Goal: Find specific page/section: Find specific page/section

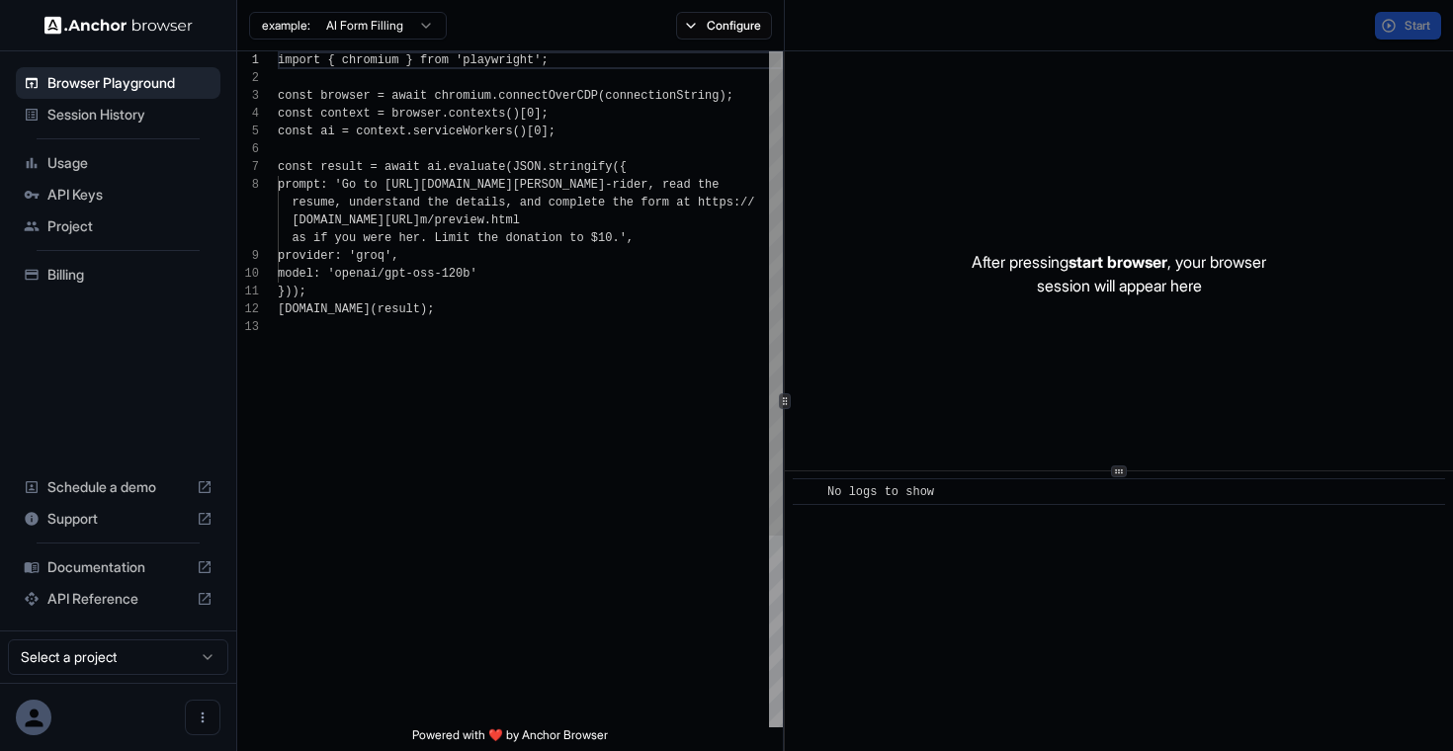
scroll to position [125, 0]
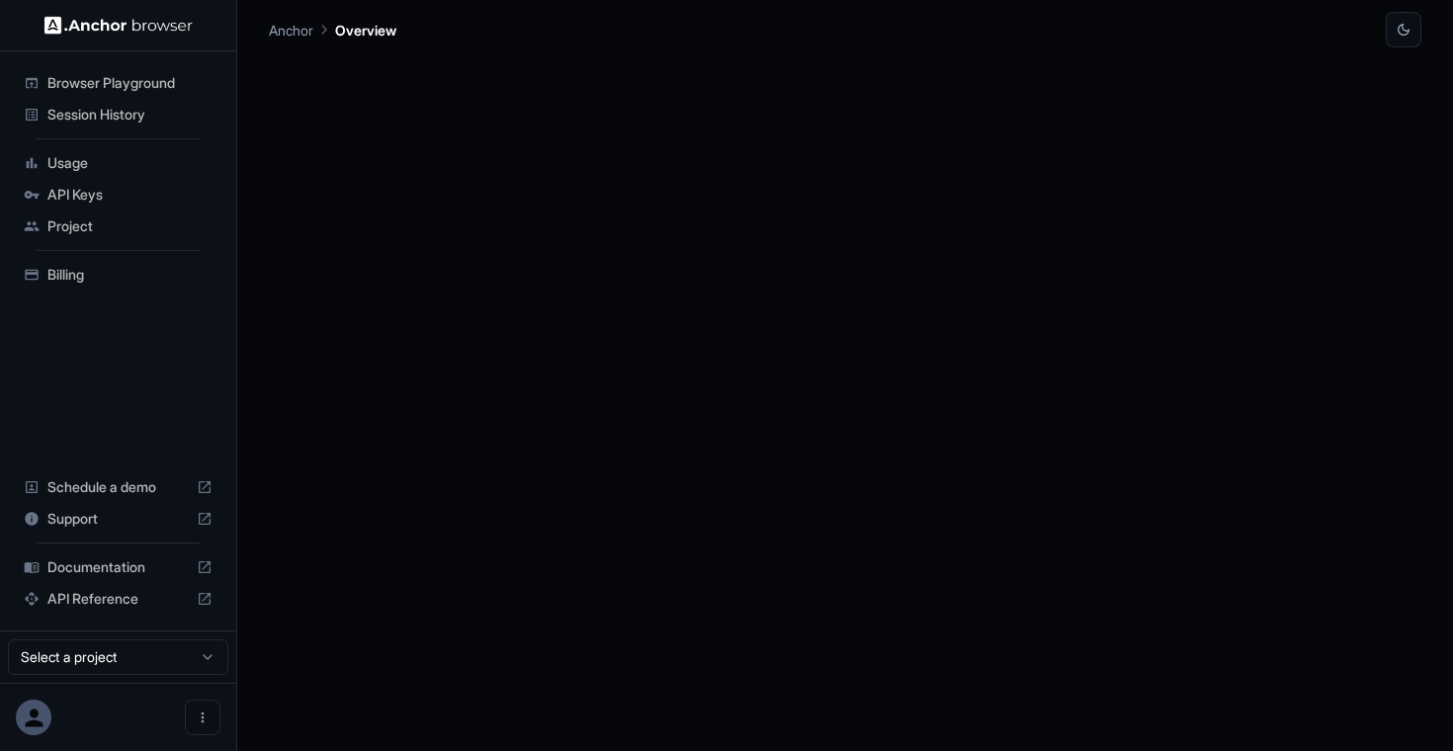
click at [94, 111] on span "Session History" at bounding box center [129, 115] width 165 height 20
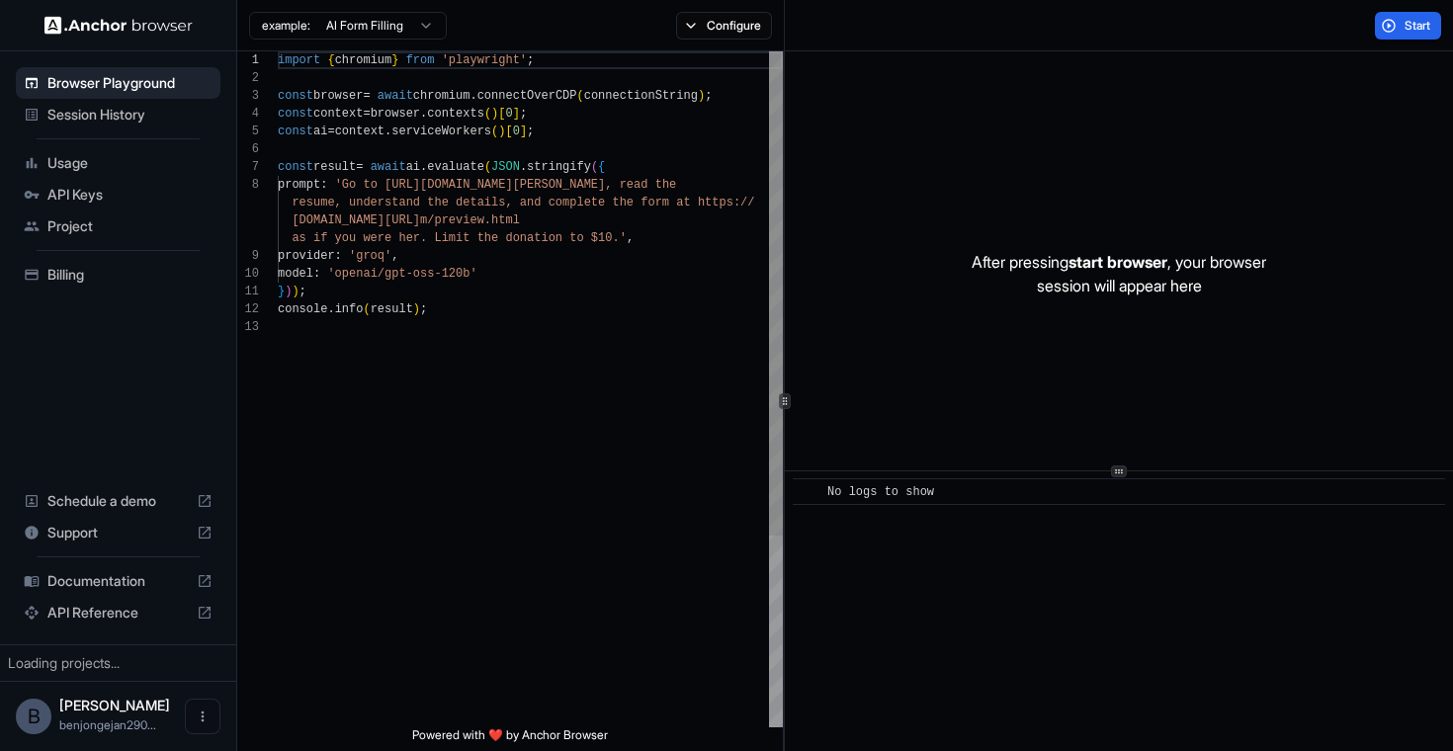
scroll to position [125, 0]
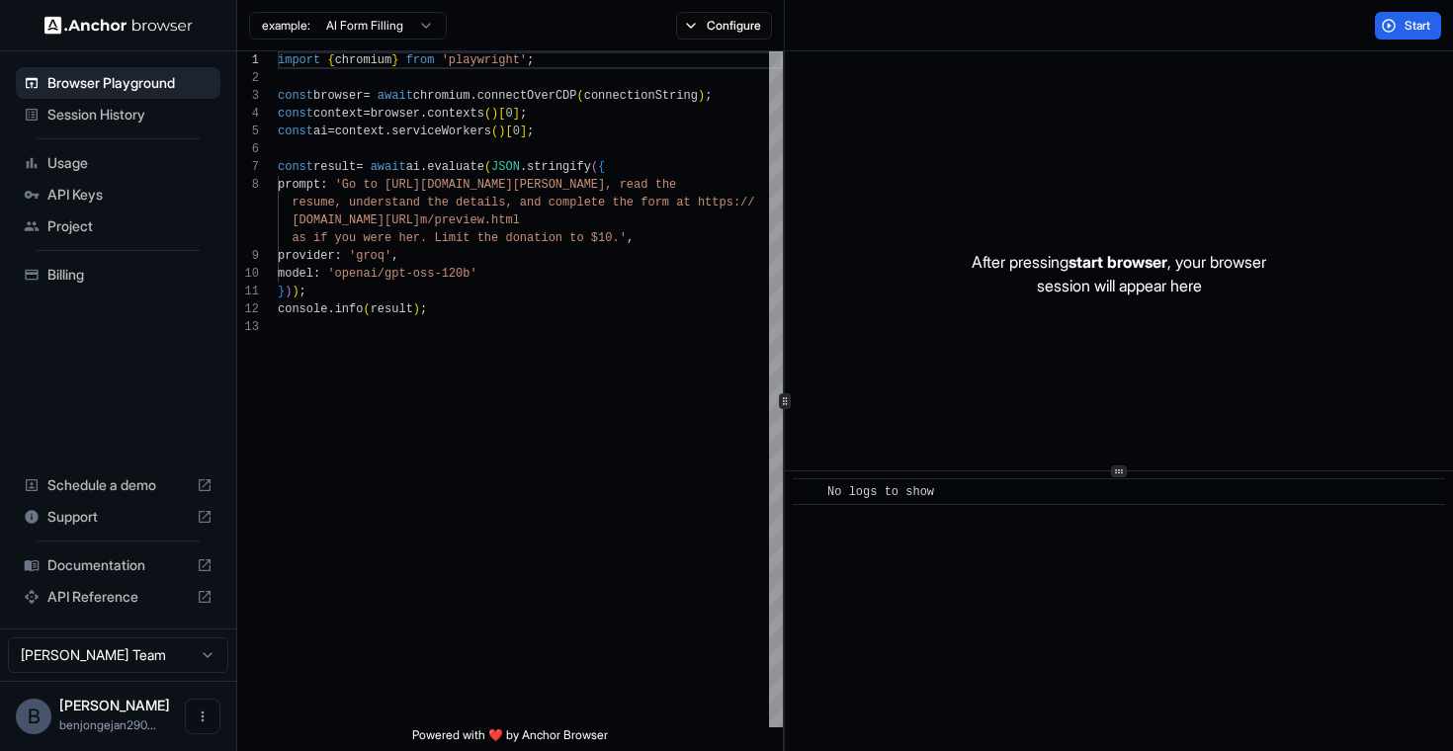
click at [127, 122] on span "Session History" at bounding box center [129, 115] width 165 height 20
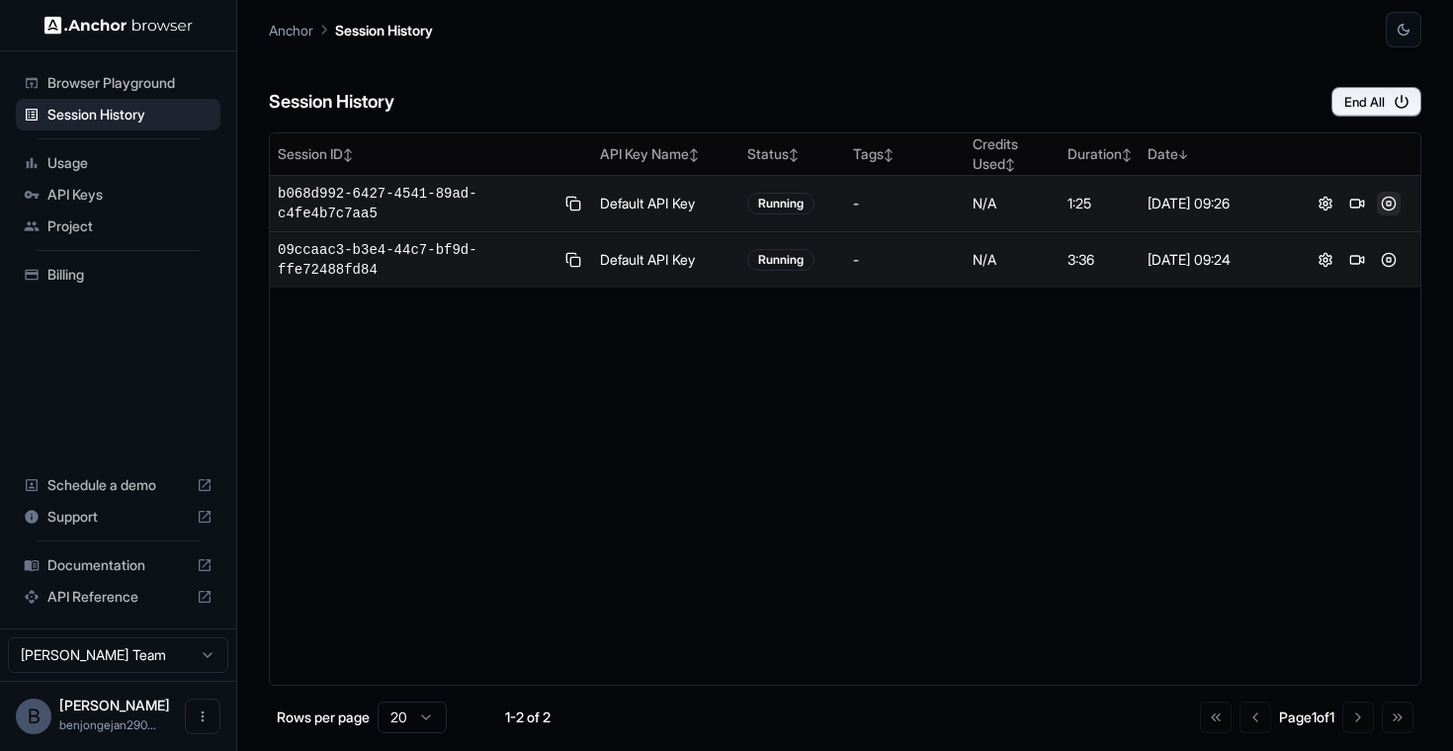
click at [1388, 203] on button at bounding box center [1389, 204] width 24 height 24
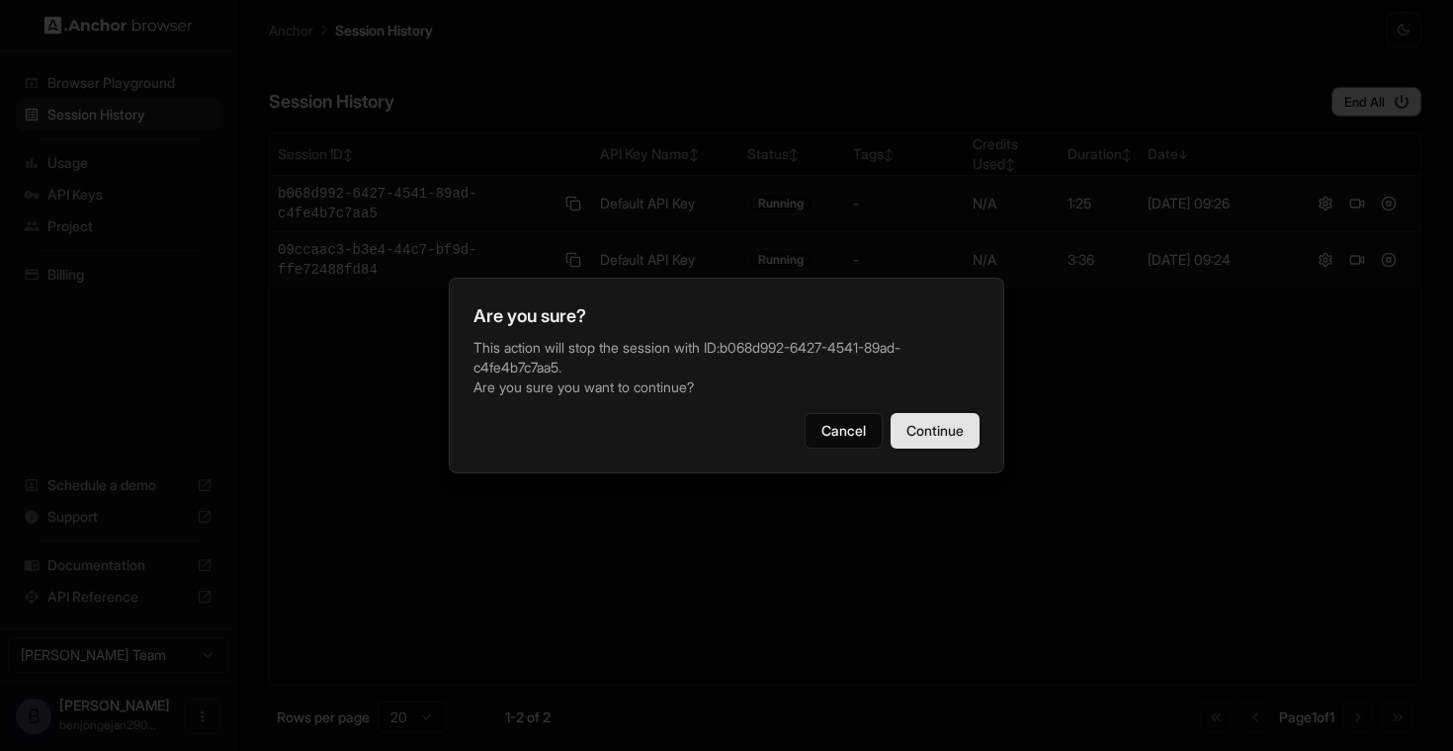
click at [959, 427] on button "Continue" at bounding box center [935, 431] width 89 height 36
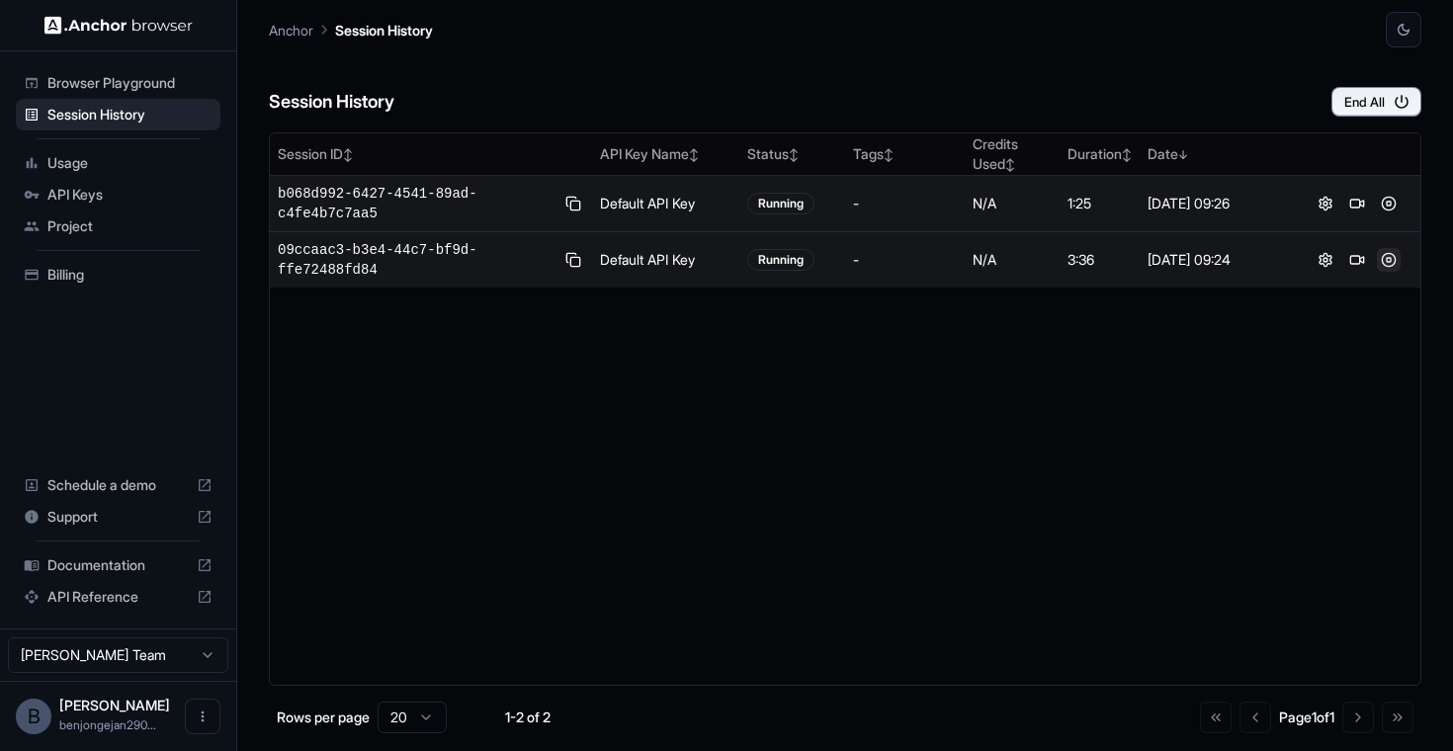
click at [1390, 259] on button at bounding box center [1389, 260] width 24 height 24
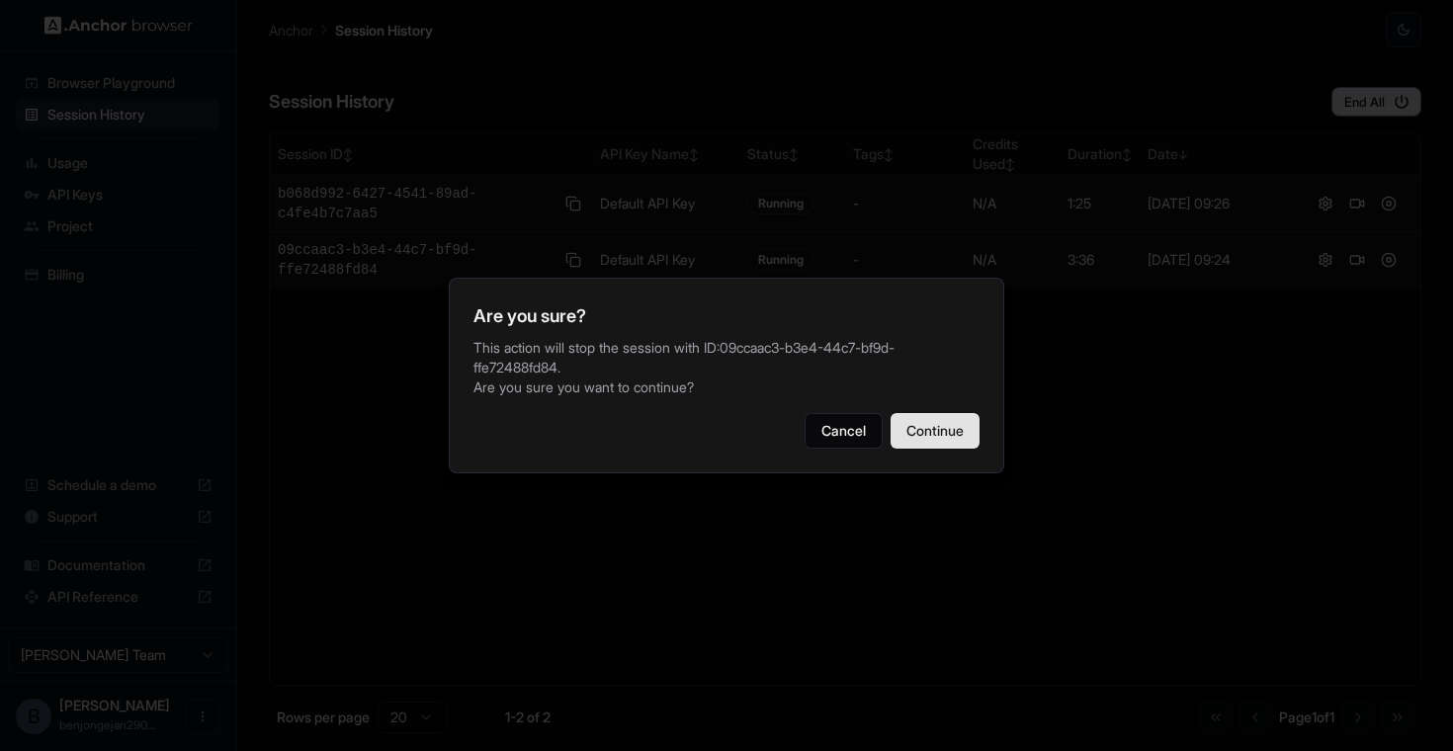
click at [931, 430] on button "Continue" at bounding box center [935, 431] width 89 height 36
